Goal: Register for event/course

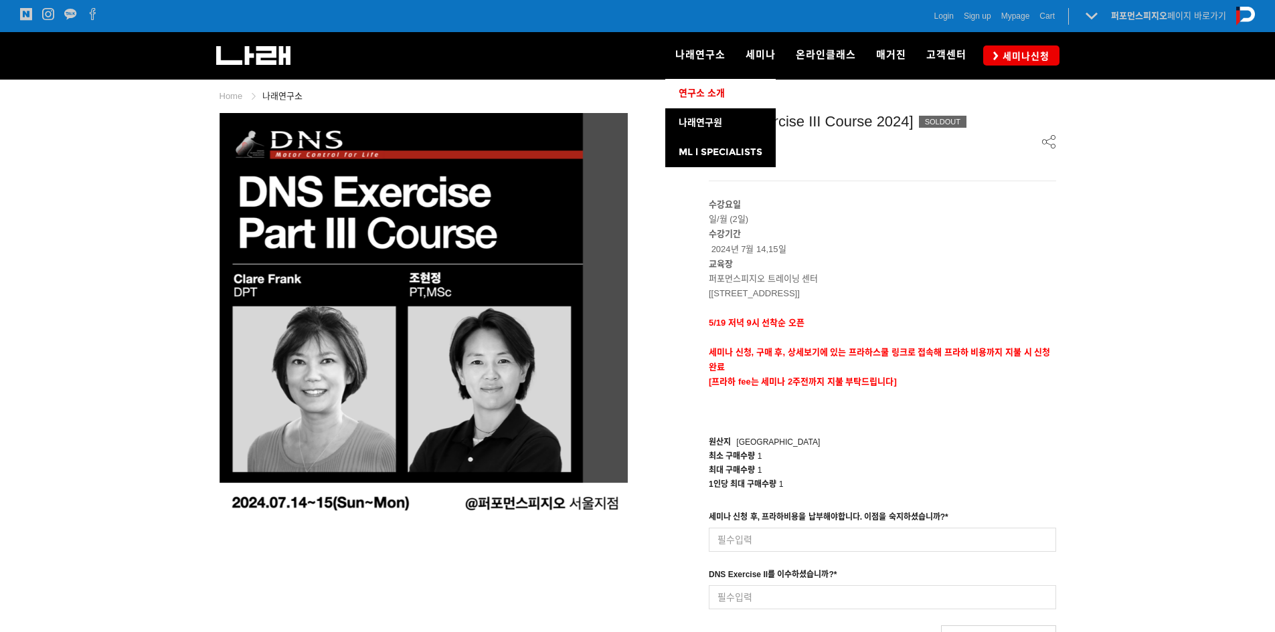
click at [701, 94] on span "연구소 소개" at bounding box center [701, 93] width 46 height 11
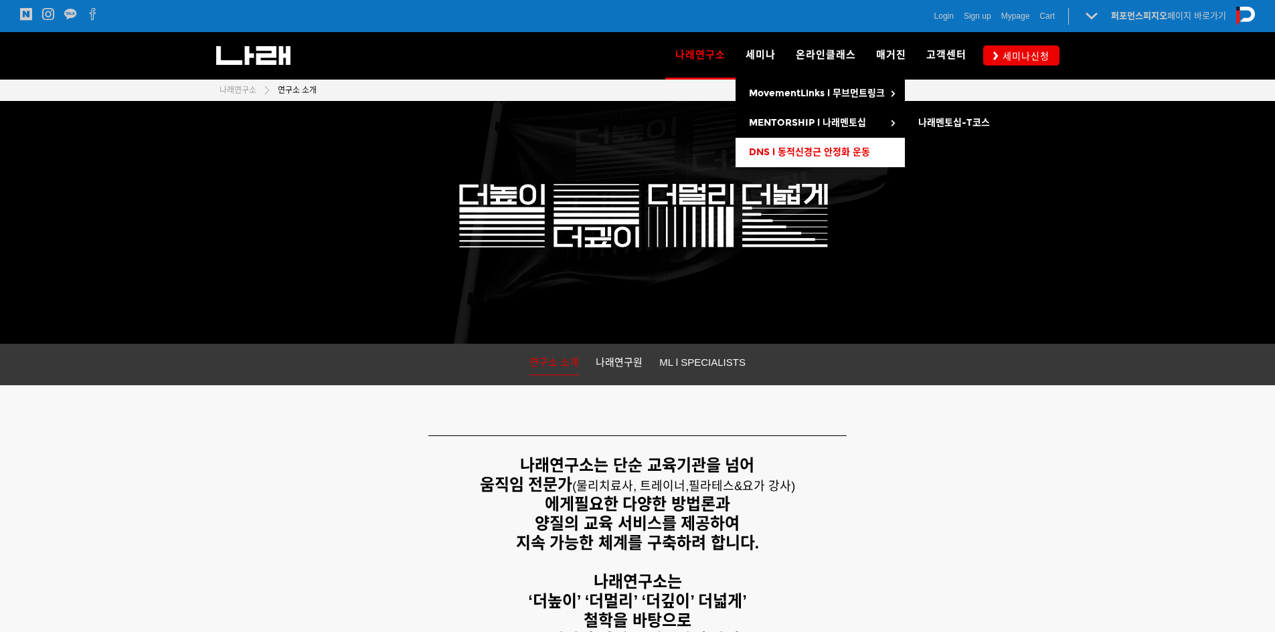
click at [798, 145] on link "DNS l 동적신경근 안정화 운동" at bounding box center [819, 152] width 169 height 29
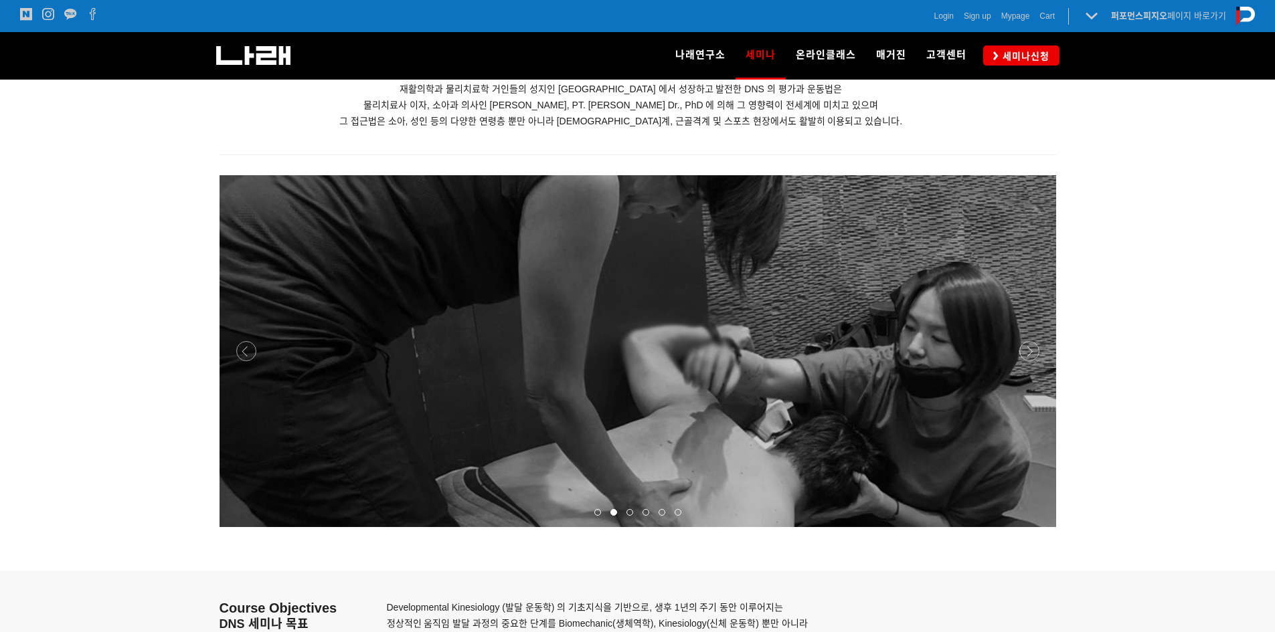
scroll to position [1494, 0]
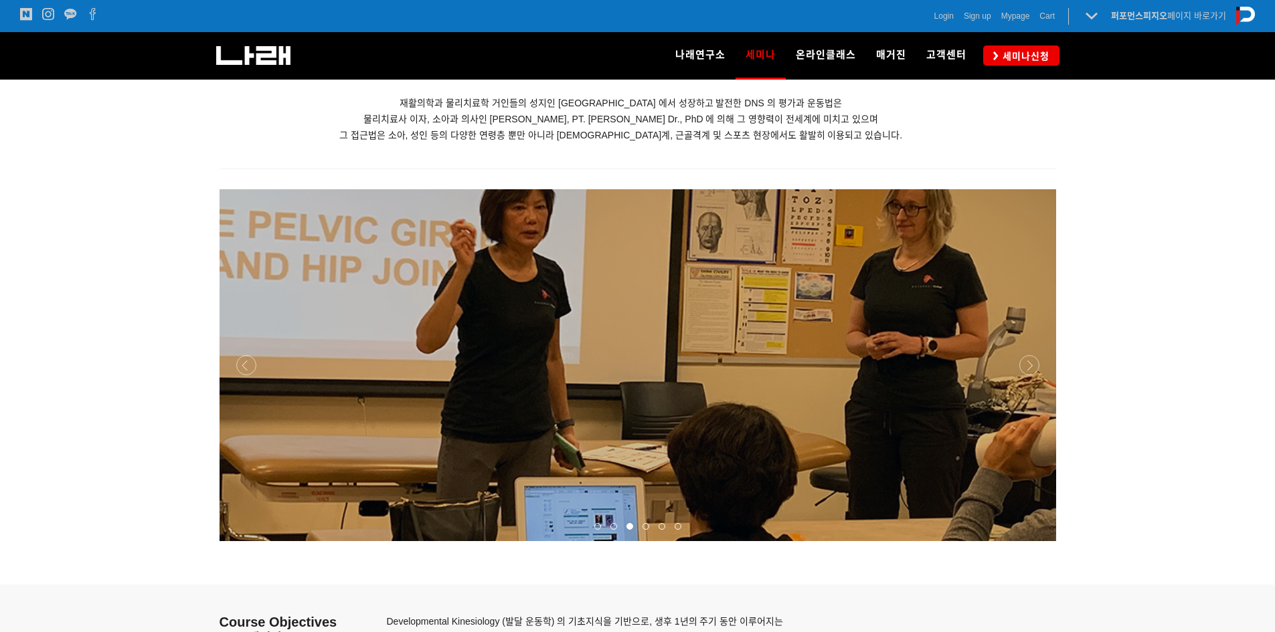
click at [1032, 541] on div at bounding box center [637, 541] width 836 height 0
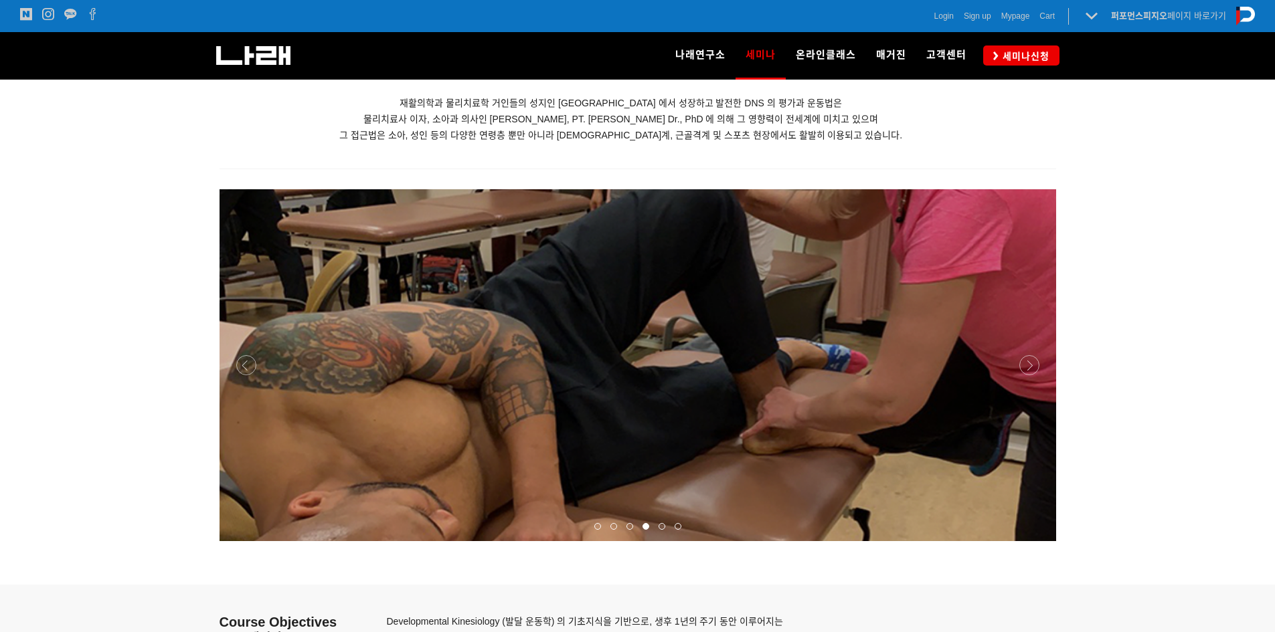
click at [1032, 541] on div at bounding box center [637, 541] width 836 height 0
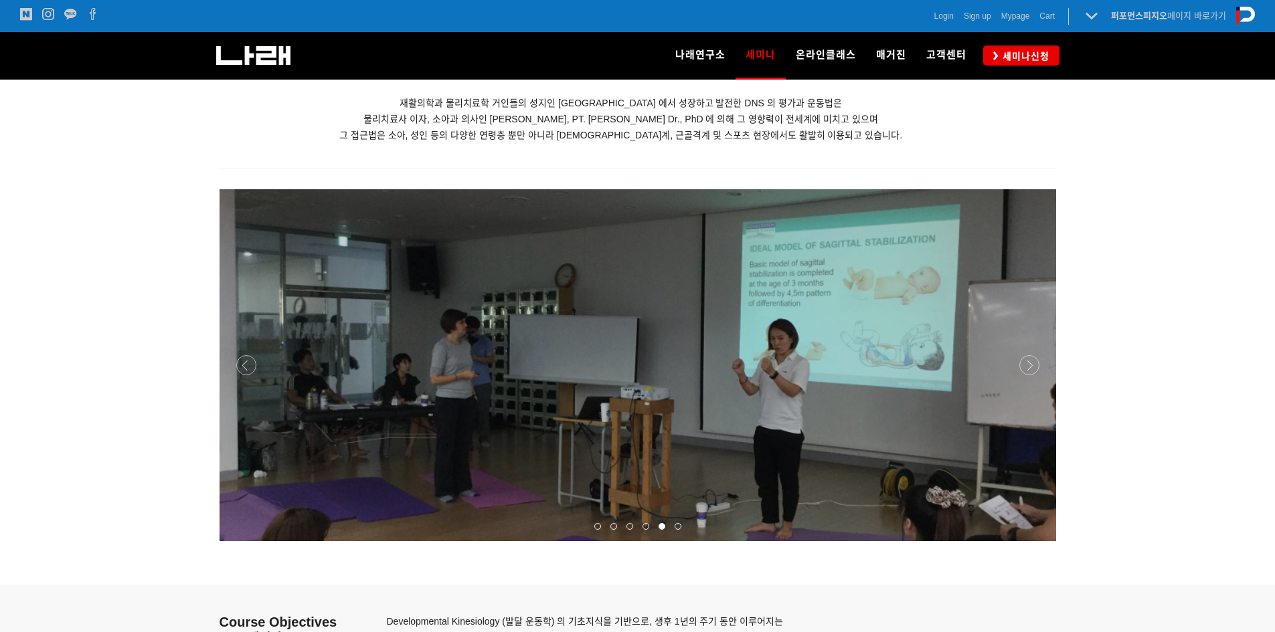
click at [1032, 541] on div at bounding box center [637, 541] width 836 height 0
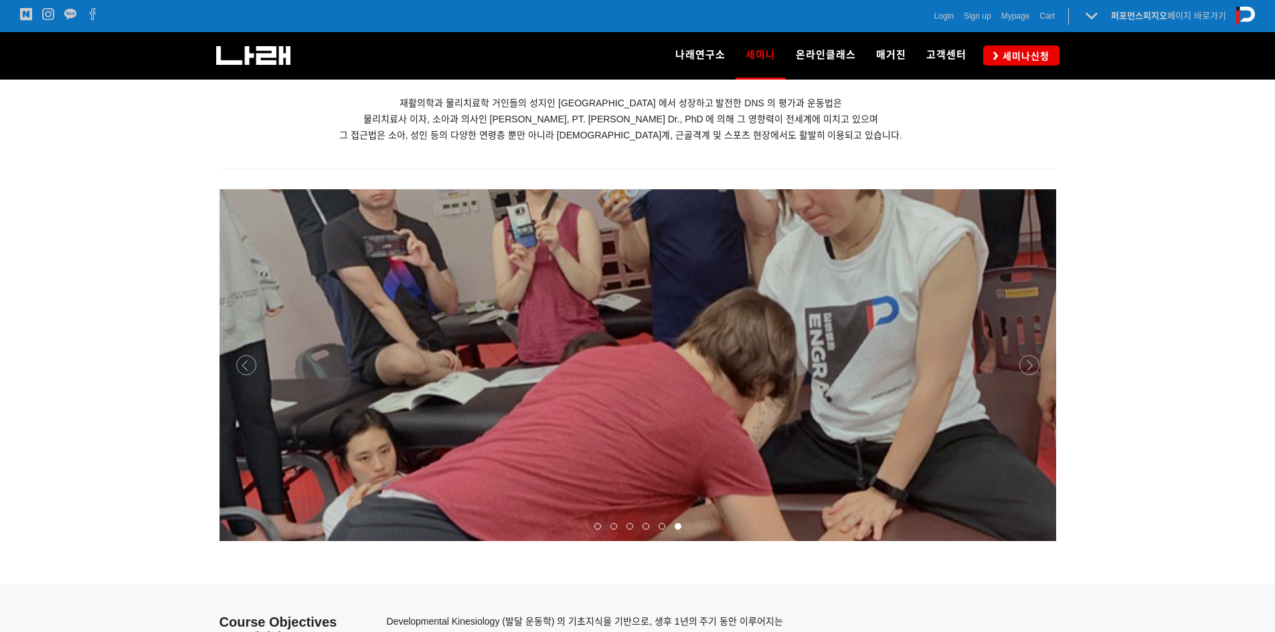
click at [1032, 541] on div at bounding box center [637, 541] width 836 height 0
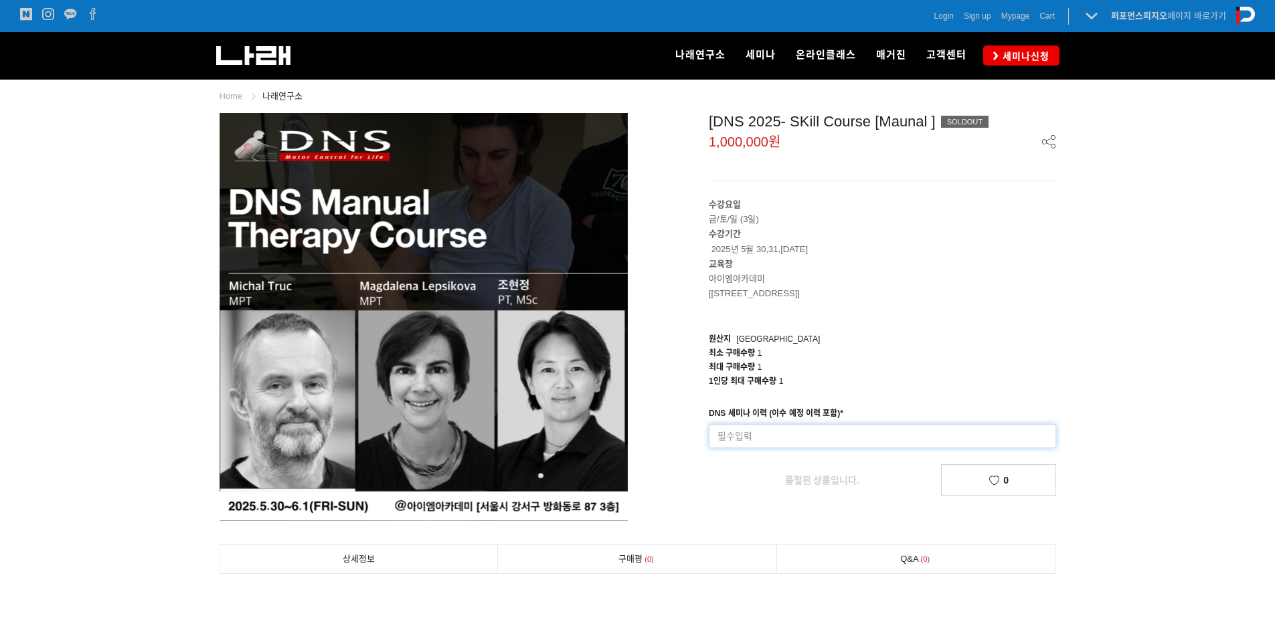
click at [840, 430] on input at bounding box center [882, 436] width 347 height 24
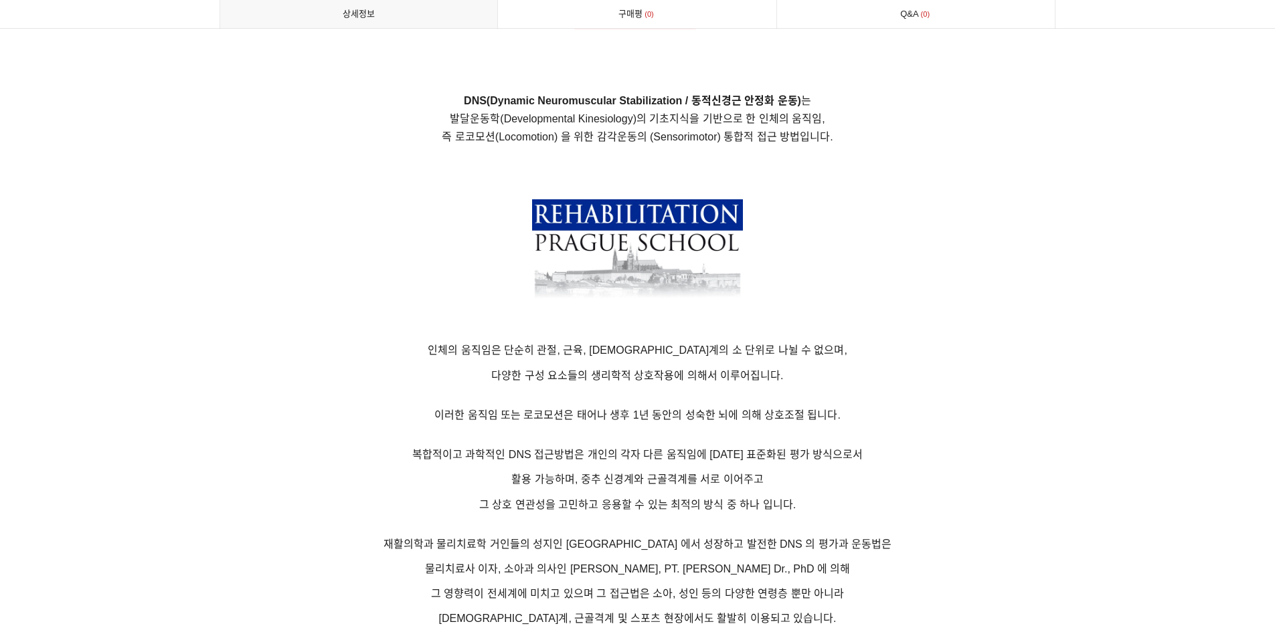
scroll to position [870, 0]
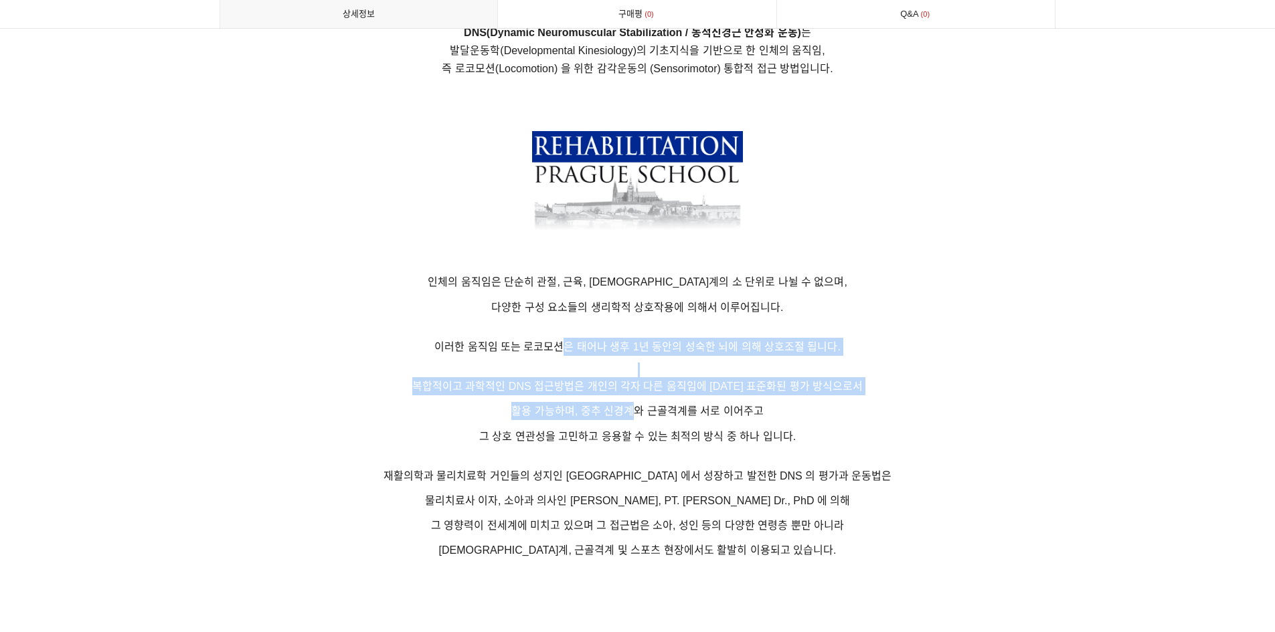
drag, startPoint x: 559, startPoint y: 346, endPoint x: 699, endPoint y: 422, distance: 159.0
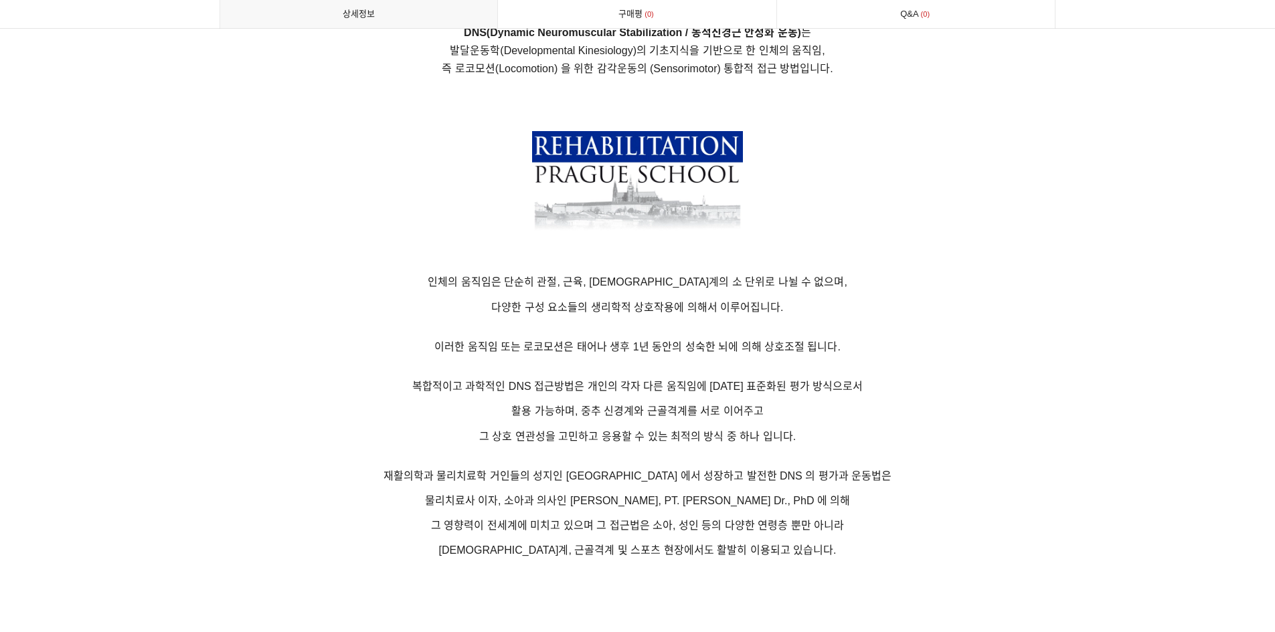
click at [771, 480] on span "재활의학과 물리치료학 거인들의 성지인 Prague School 에서 성장하고 발전한 DNS 의 평가과 운동법은" at bounding box center [637, 475] width 508 height 11
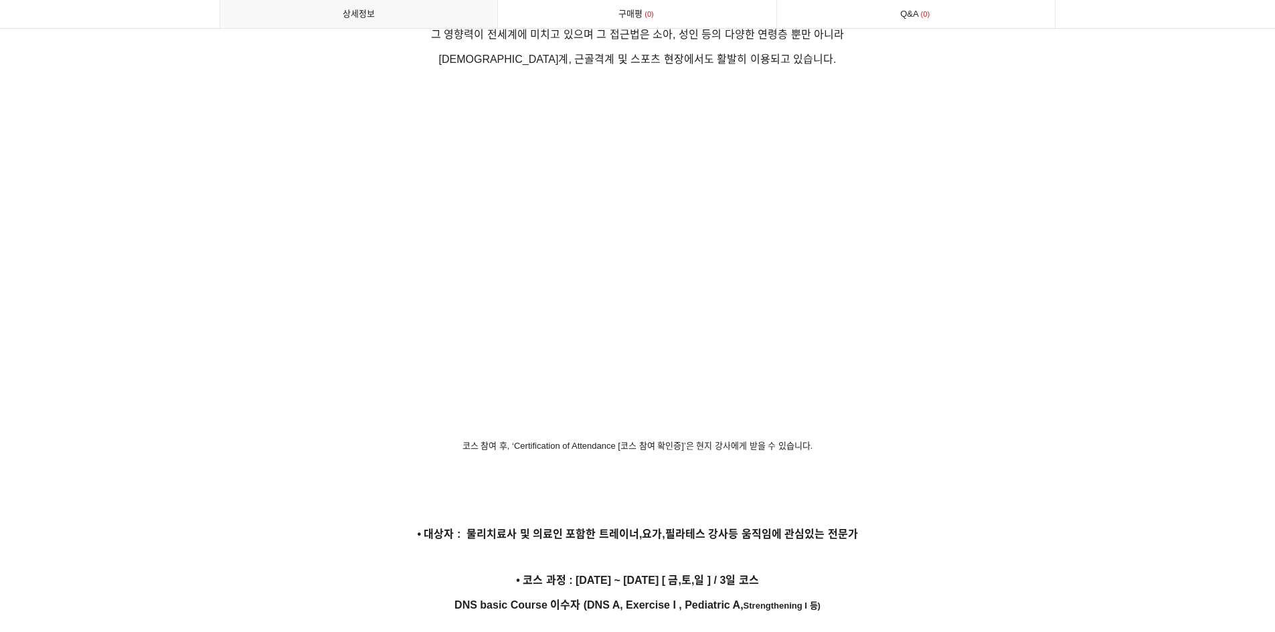
scroll to position [1450, 0]
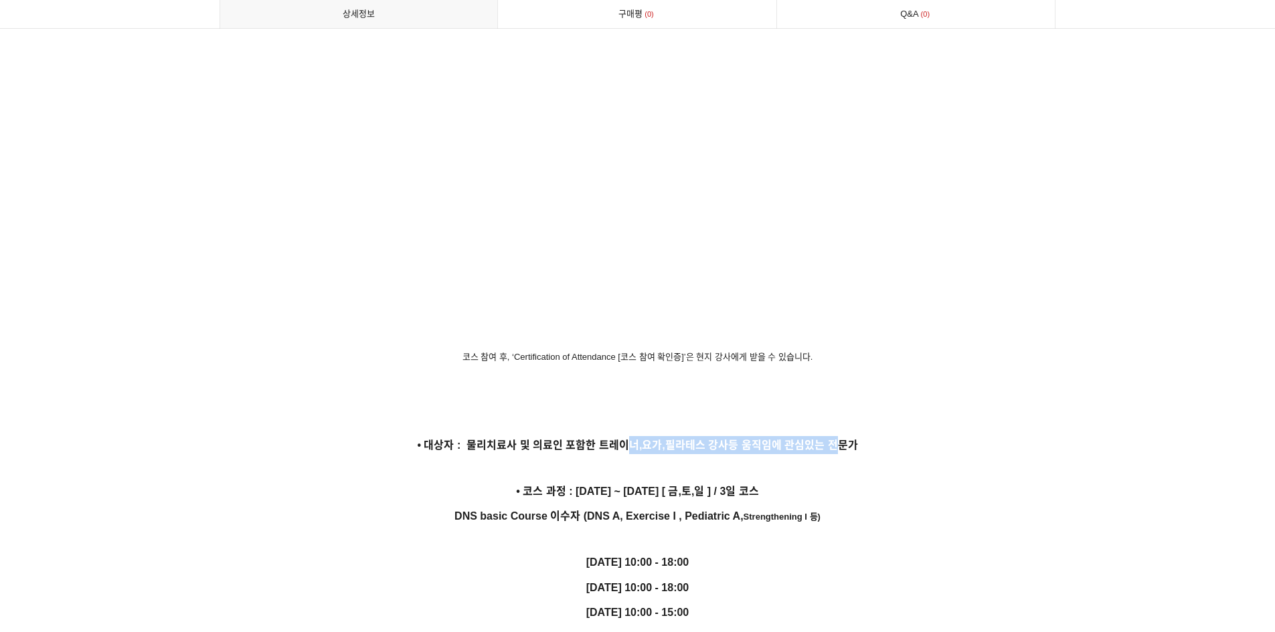
drag, startPoint x: 626, startPoint y: 444, endPoint x: 846, endPoint y: 439, distance: 220.2
click at [846, 440] on strong "• 대상자 : 물리치료사 및 의료인 포함한 트레이너,요가,필라테스 강사등 움직임에 관심있는 전문가" at bounding box center [637, 445] width 440 height 11
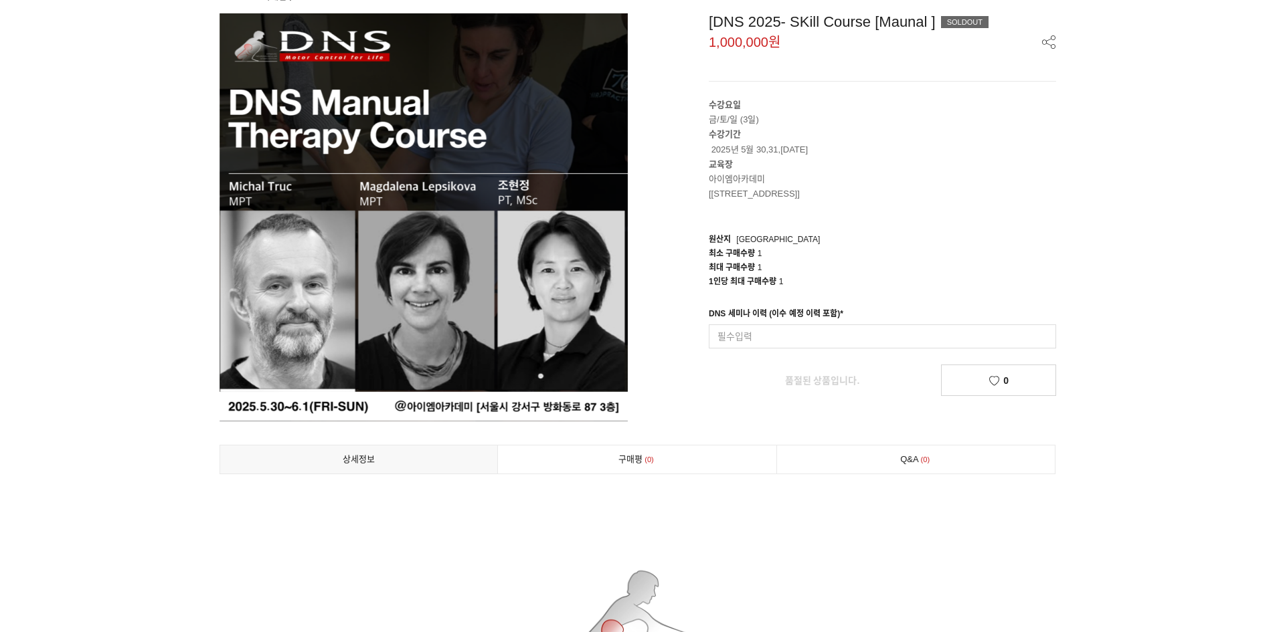
scroll to position [0, 0]
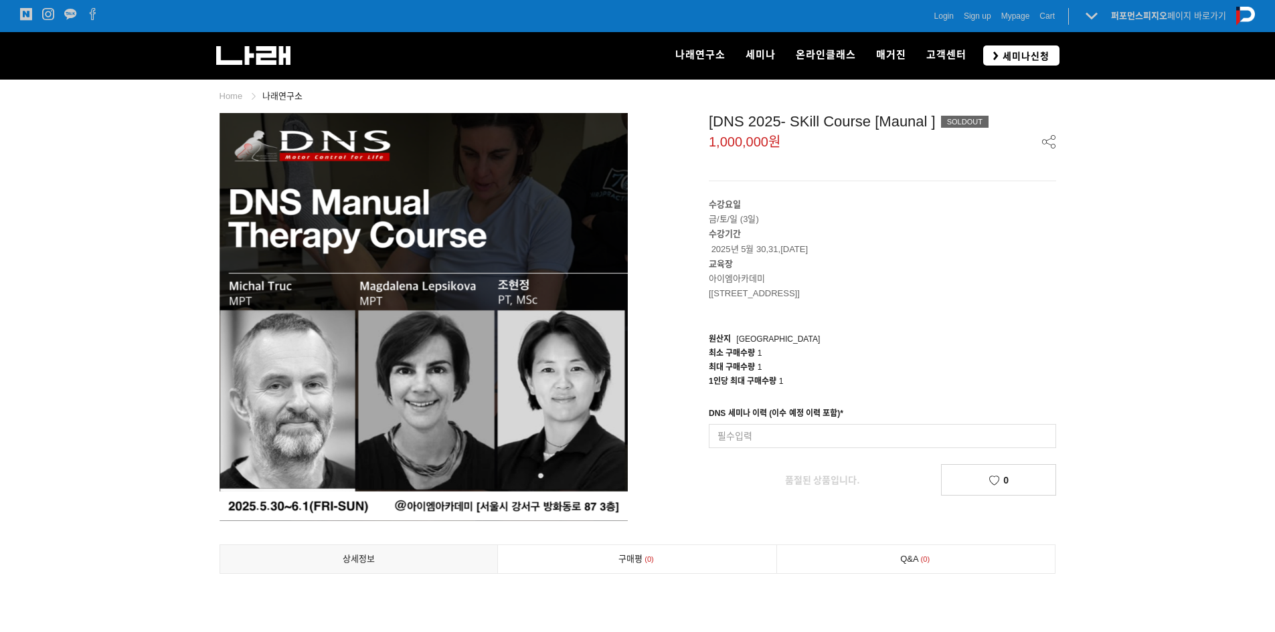
click at [1002, 53] on span "세미나신청" at bounding box center [1023, 56] width 51 height 13
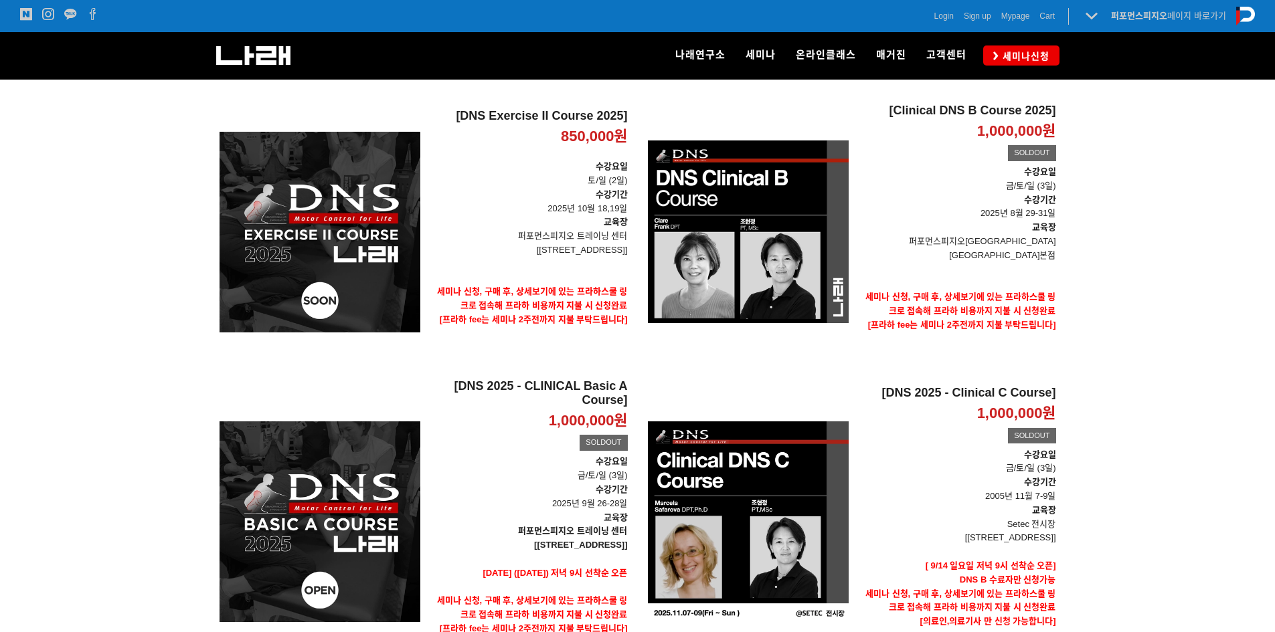
scroll to position [201, 0]
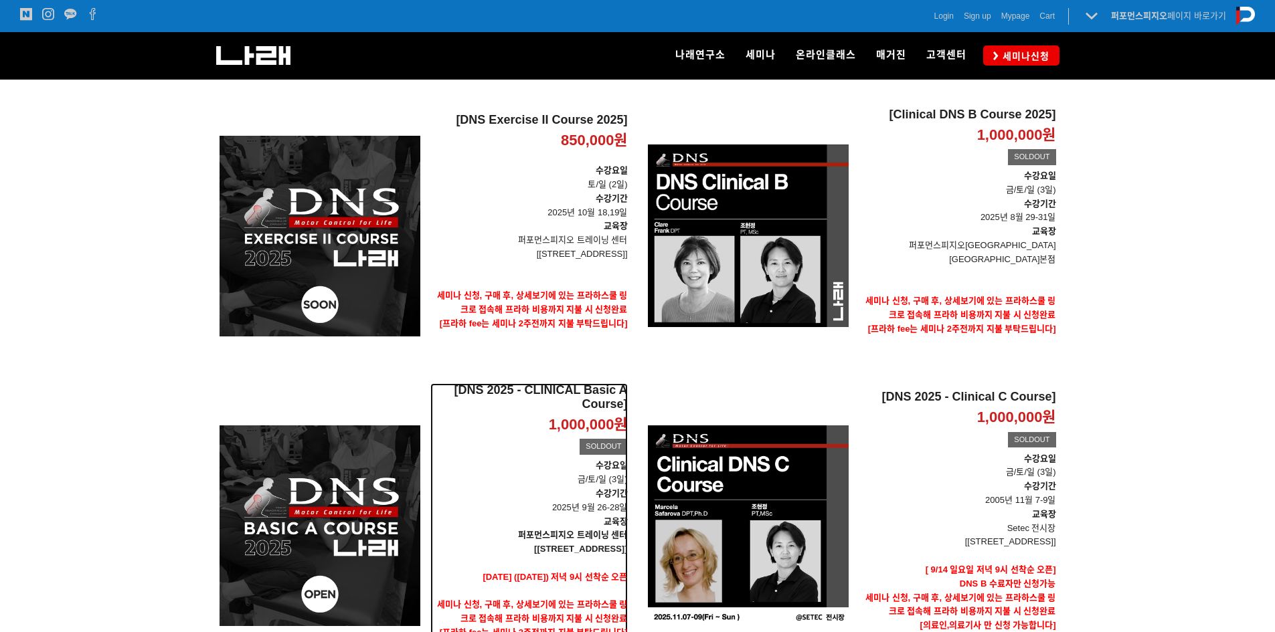
click at [573, 383] on h2 "[DNS 2025 - CLINICAL Basic A Course]" at bounding box center [528, 397] width 197 height 29
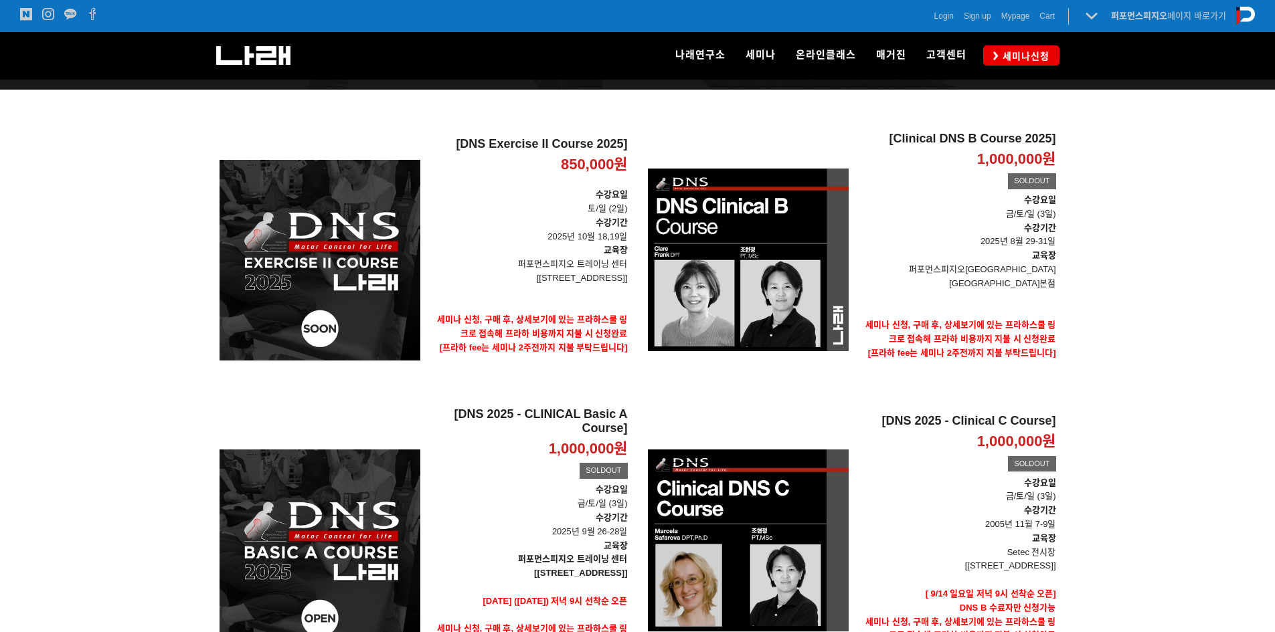
scroll to position [124, 0]
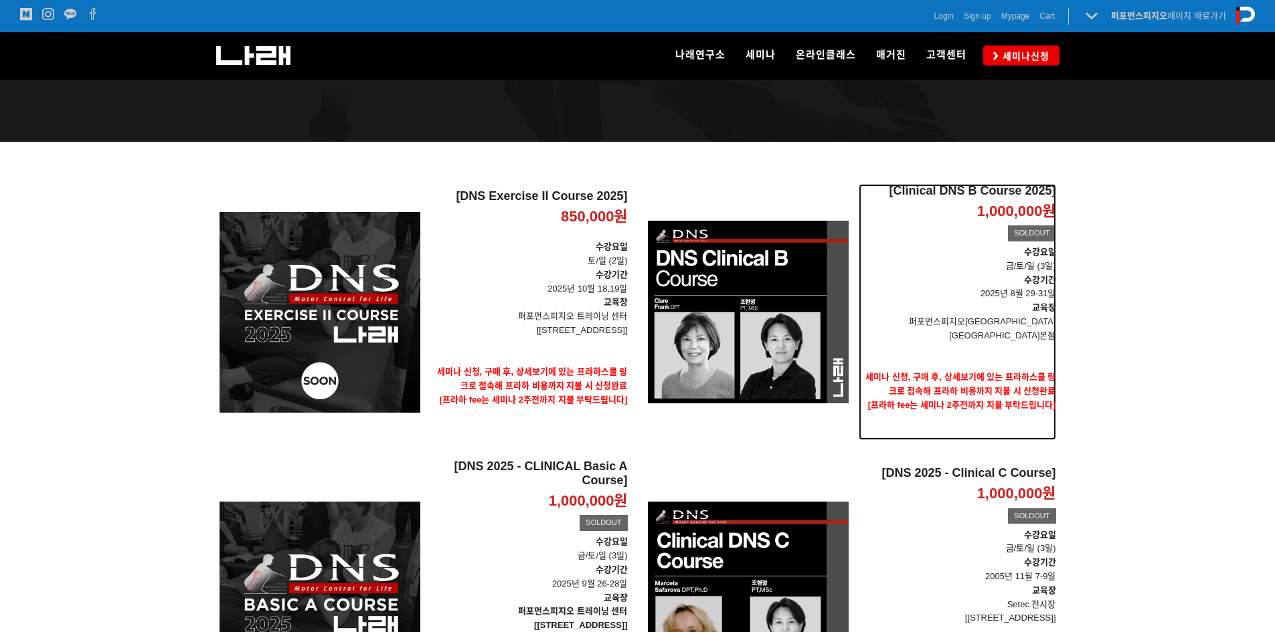
click at [1011, 191] on h2 "[Clinical DNS B Course 2025]" at bounding box center [956, 191] width 197 height 15
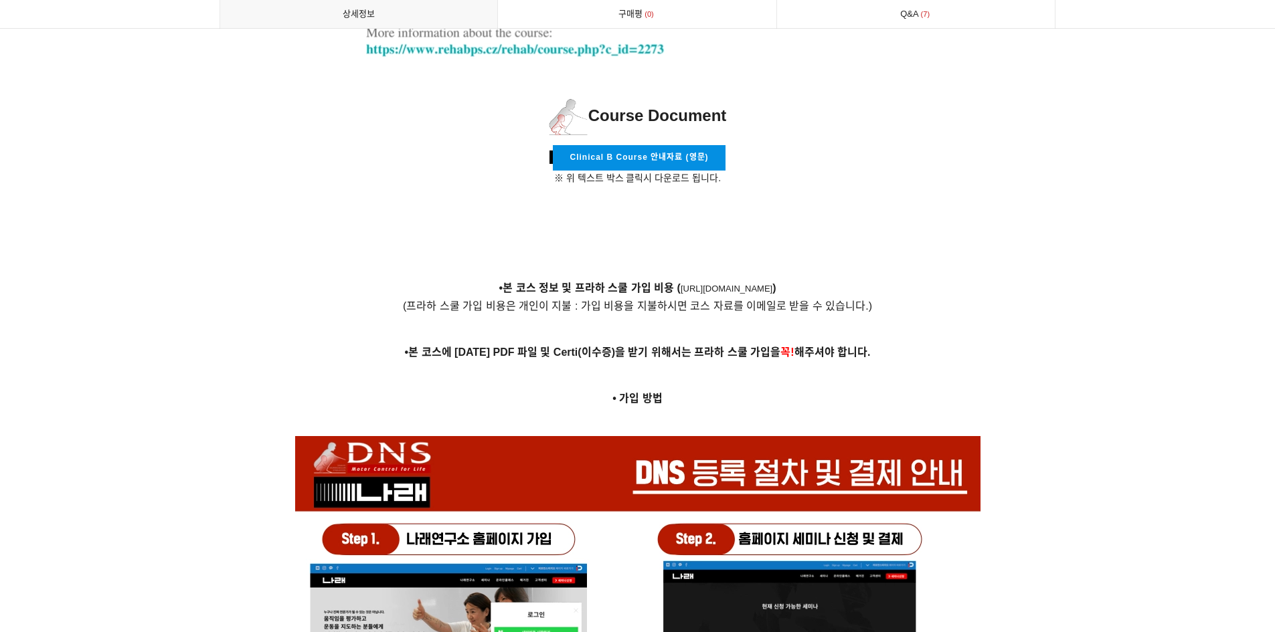
scroll to position [4327, 0]
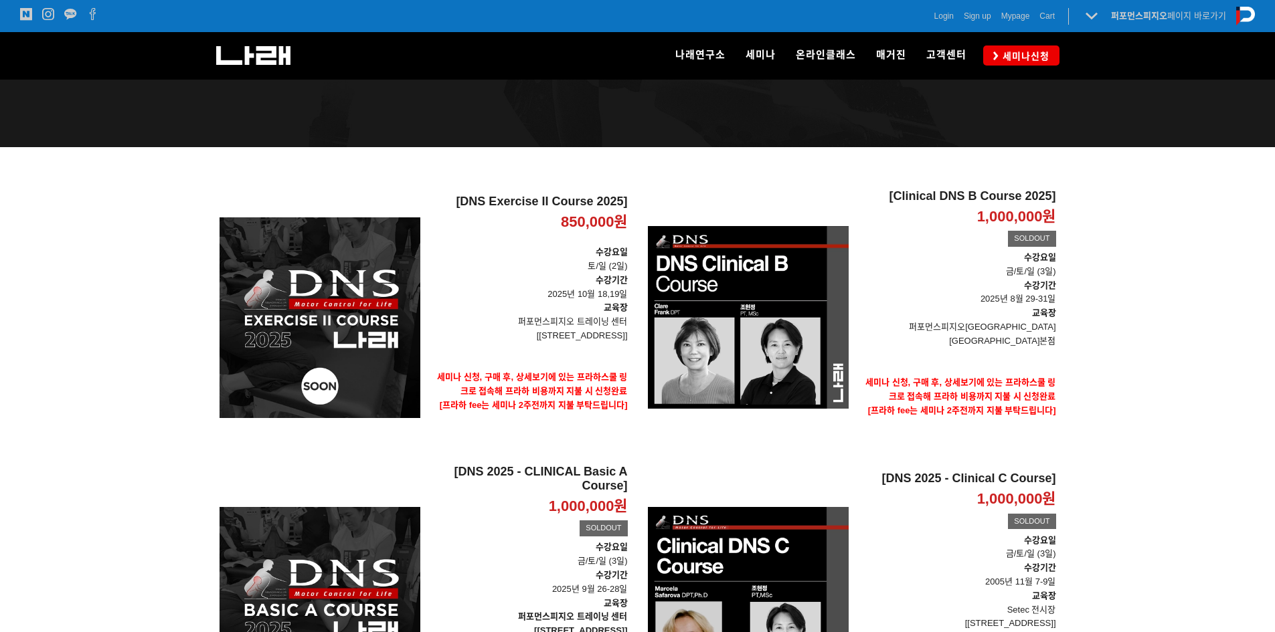
scroll to position [118, 0]
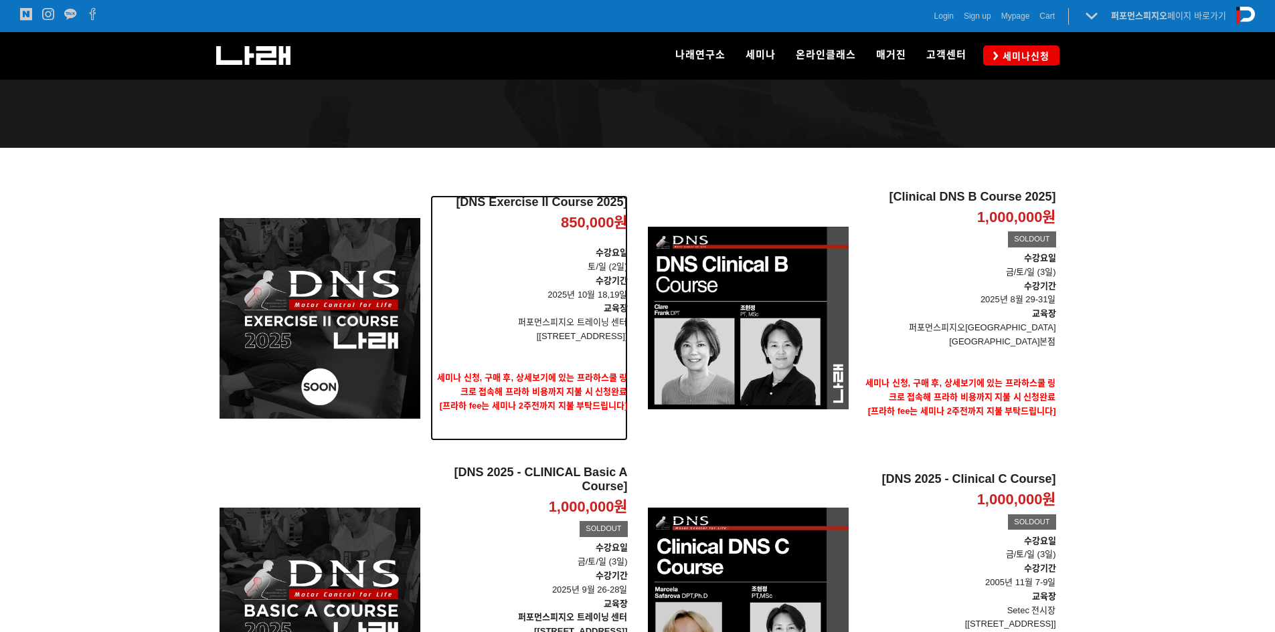
click at [599, 195] on h2 "[DNS Exercise II Course 2025]" at bounding box center [528, 202] width 197 height 15
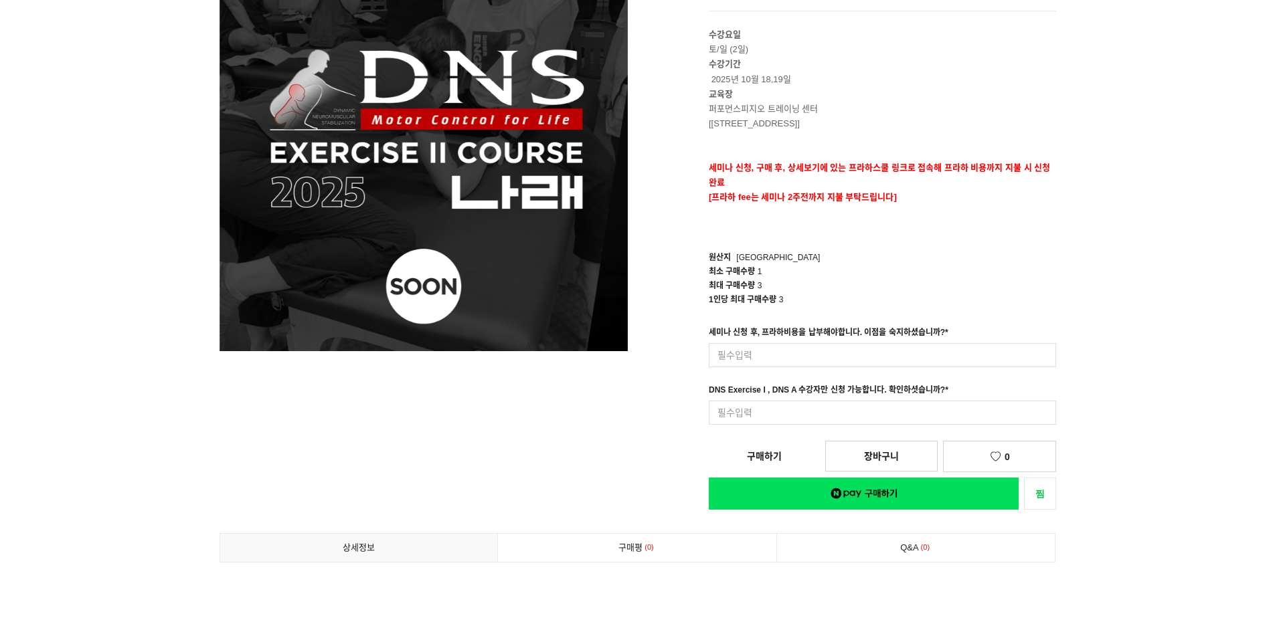
scroll to position [88, 0]
